Goal: Find contact information: Find contact information

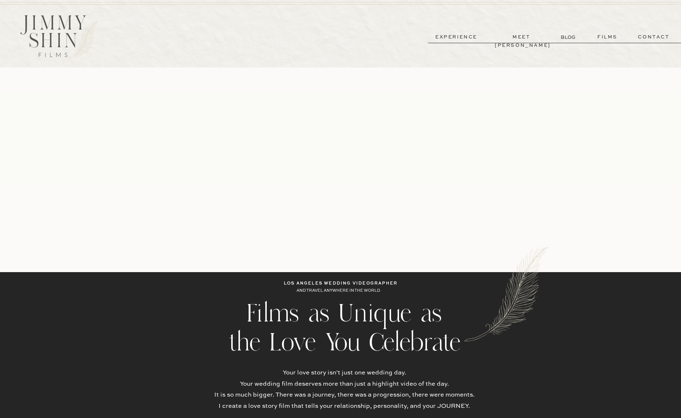
click at [608, 40] on p "films" at bounding box center [608, 37] width 36 height 8
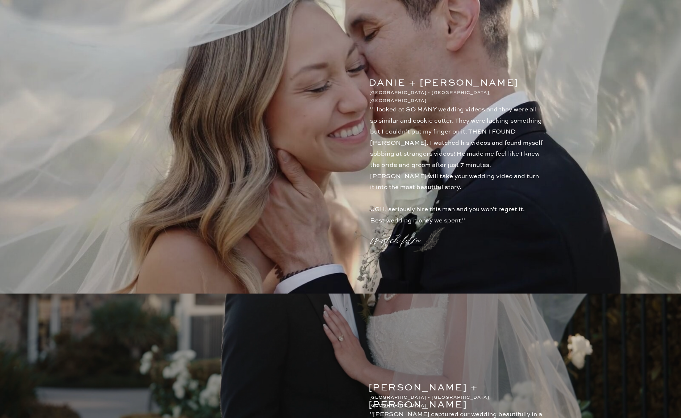
scroll to position [689, 0]
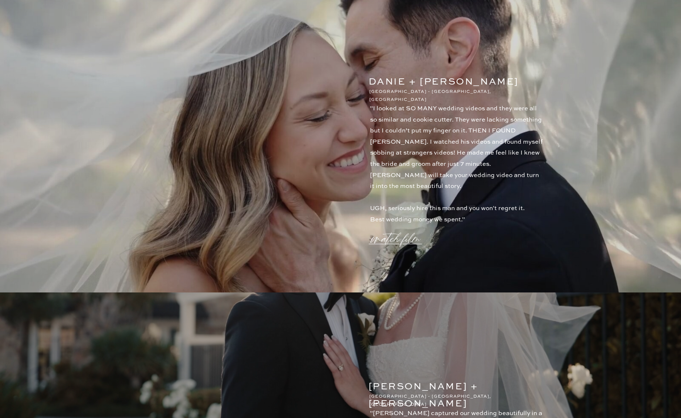
click at [390, 240] on p "watch film" at bounding box center [398, 234] width 52 height 28
click at [521, 121] on icon at bounding box center [514, 116] width 21 height 21
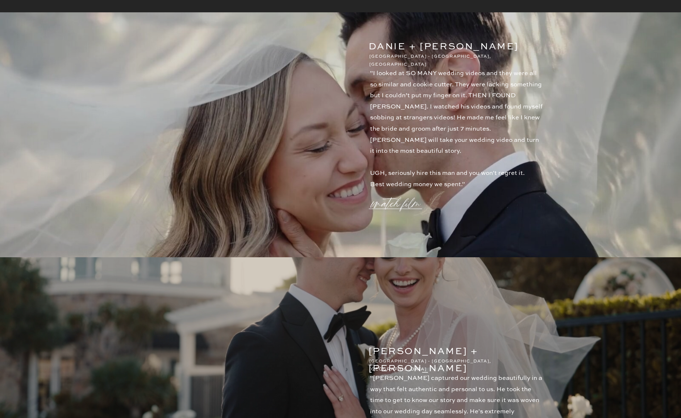
scroll to position [834, 0]
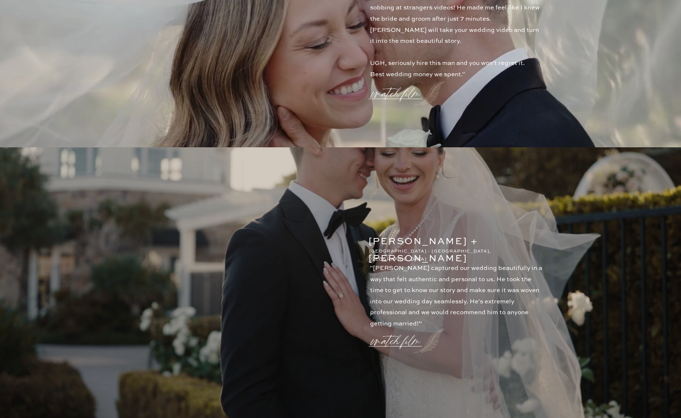
click at [403, 336] on p "watch film" at bounding box center [398, 337] width 52 height 28
click at [514, 113] on icon at bounding box center [514, 116] width 21 height 21
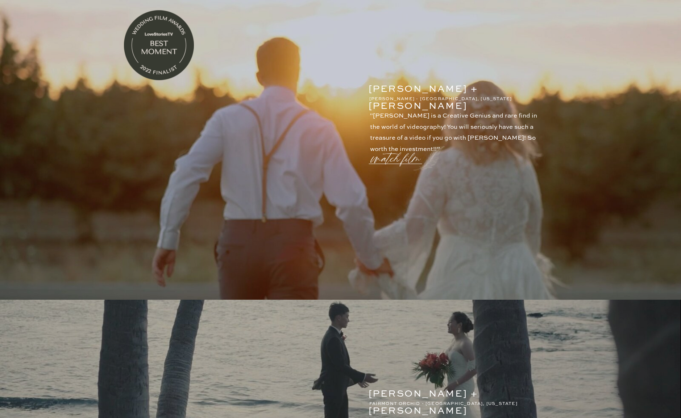
scroll to position [0, 0]
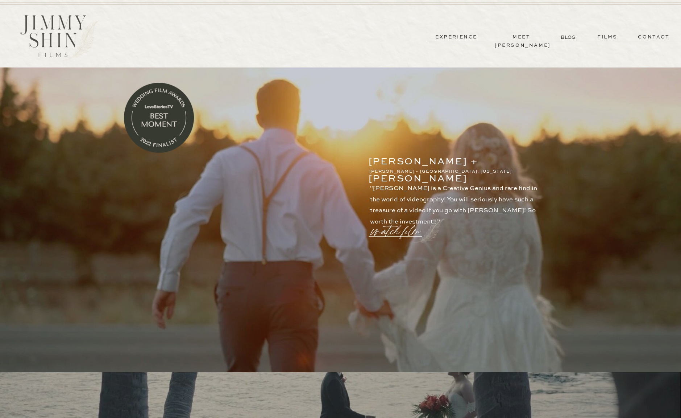
click at [644, 38] on p "contact" at bounding box center [654, 37] width 52 height 8
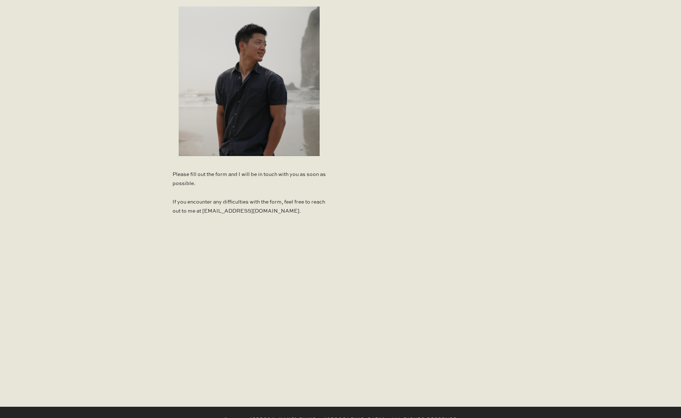
scroll to position [428, 0]
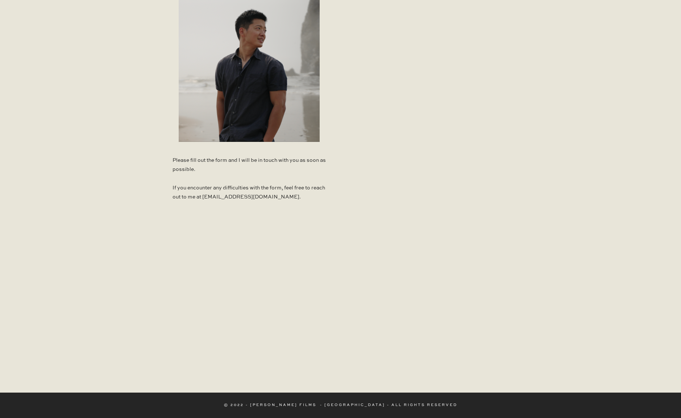
click at [526, 366] on div at bounding box center [455, 95] width 174 height 551
